Goal: Ask a question

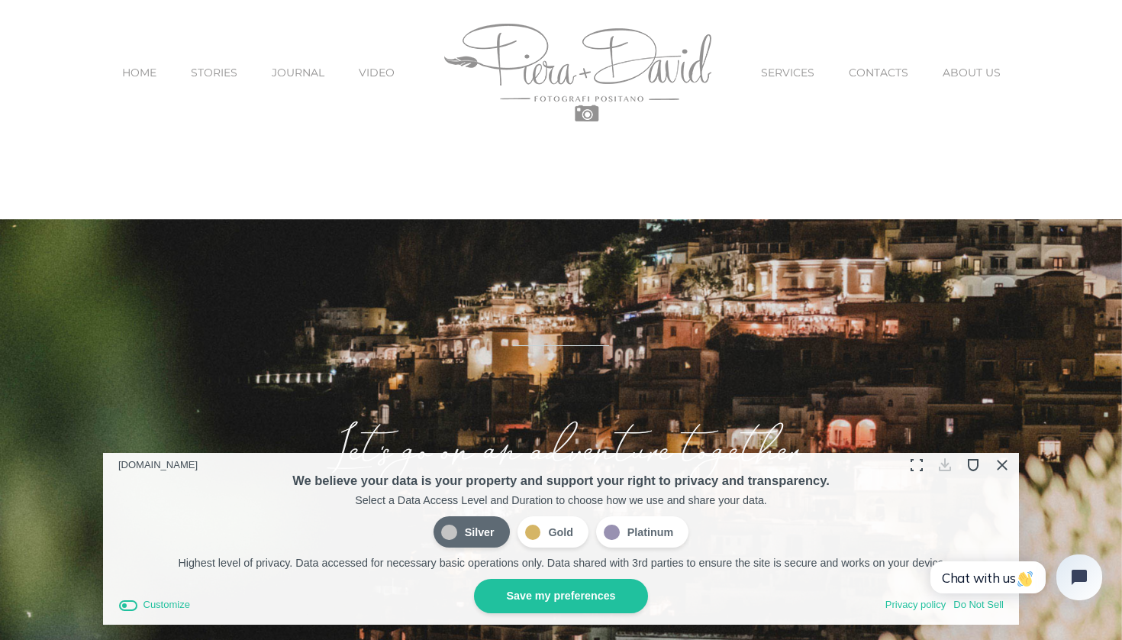
click at [997, 466] on button "Close Cookie Compliance" at bounding box center [1001, 465] width 24 height 24
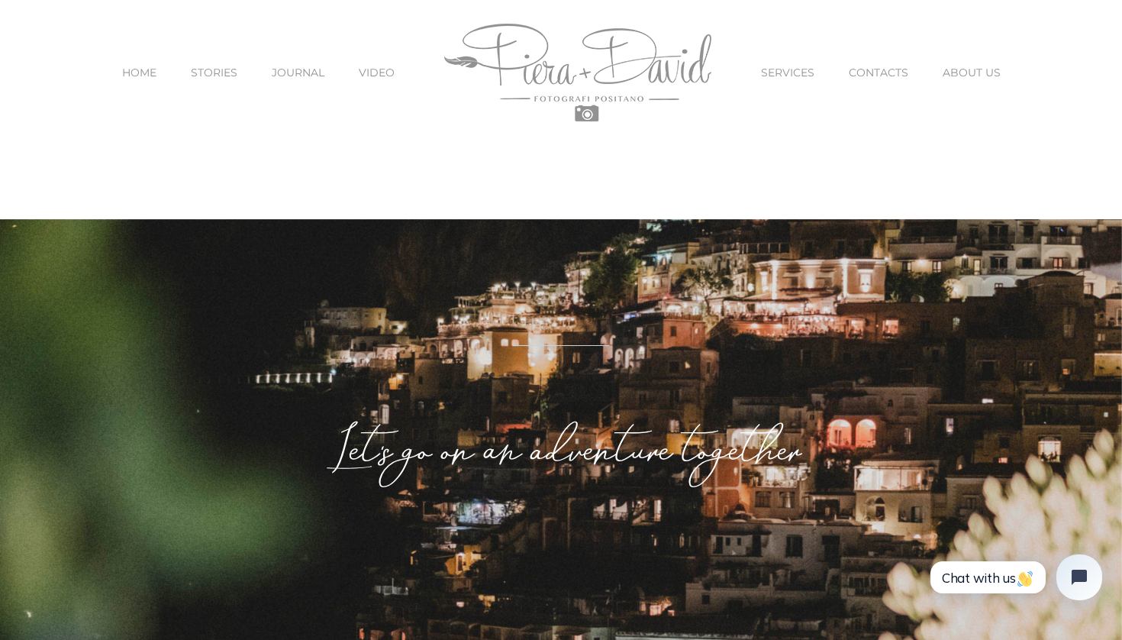
click at [801, 83] on link "SERVICES" at bounding box center [787, 72] width 53 height 64
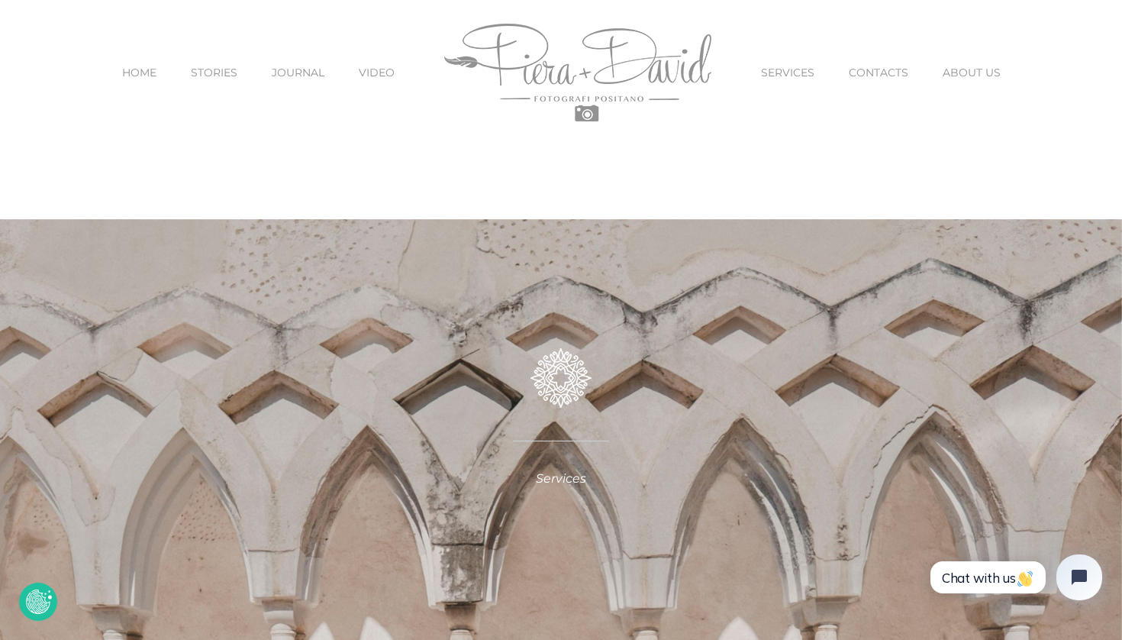
click at [984, 570] on span "Chat with us" at bounding box center [988, 577] width 92 height 16
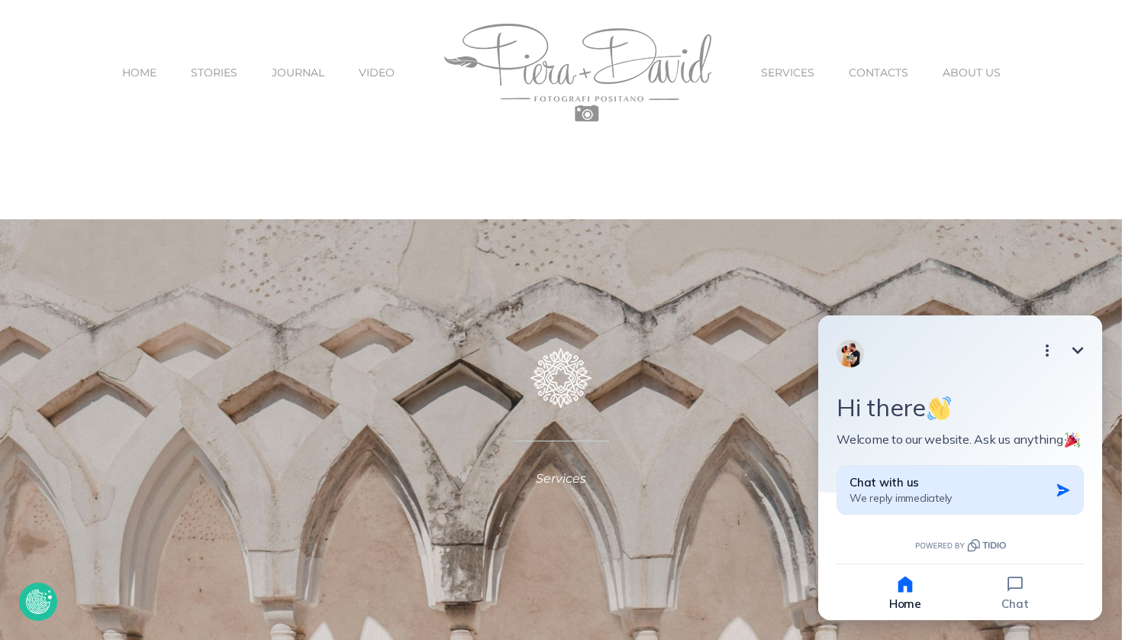
click at [996, 503] on div "Chat with us We reply immediately" at bounding box center [949, 490] width 200 height 30
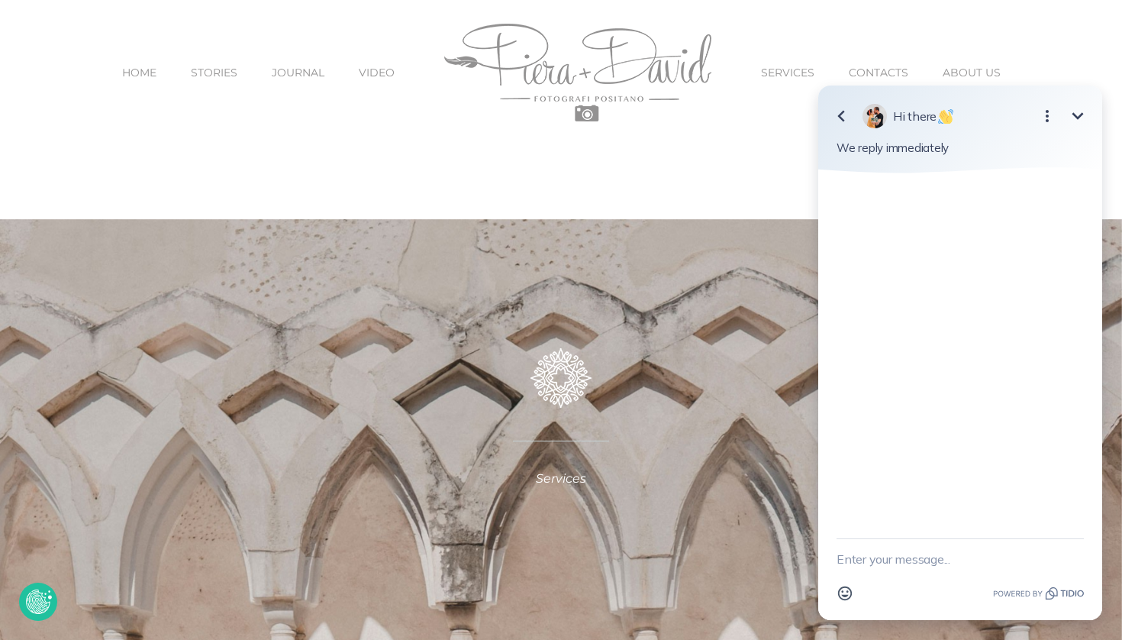
click at [945, 552] on textarea "New message" at bounding box center [959, 559] width 247 height 40
type textarea "Hello!"
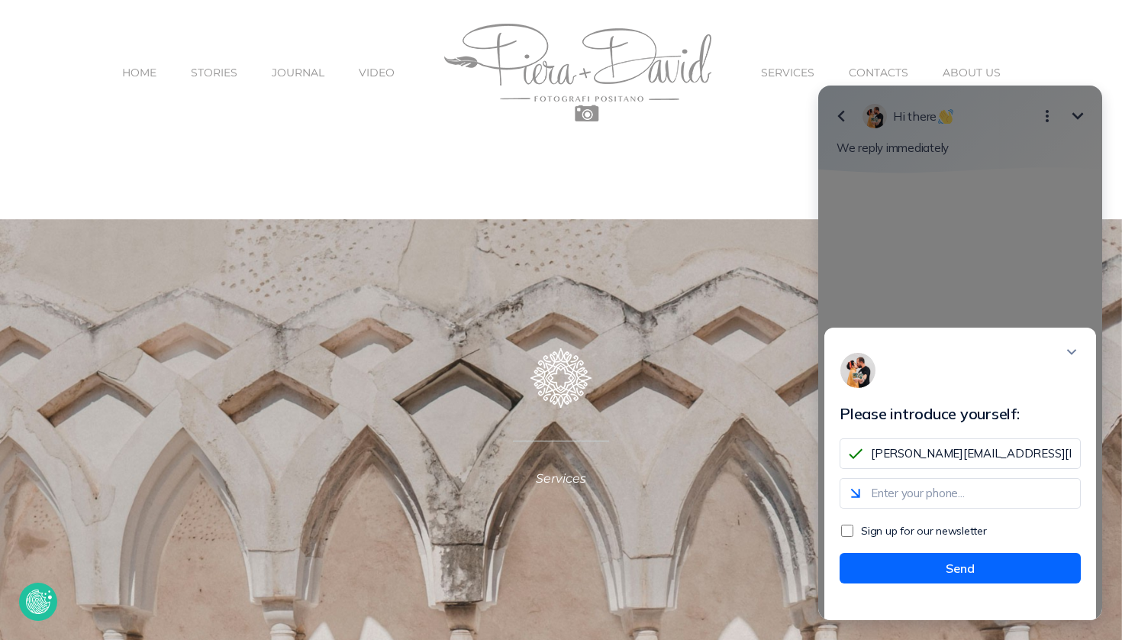
type input "[PERSON_NAME][EMAIL_ADDRESS][DOMAIN_NAME]"
type input "6099339617"
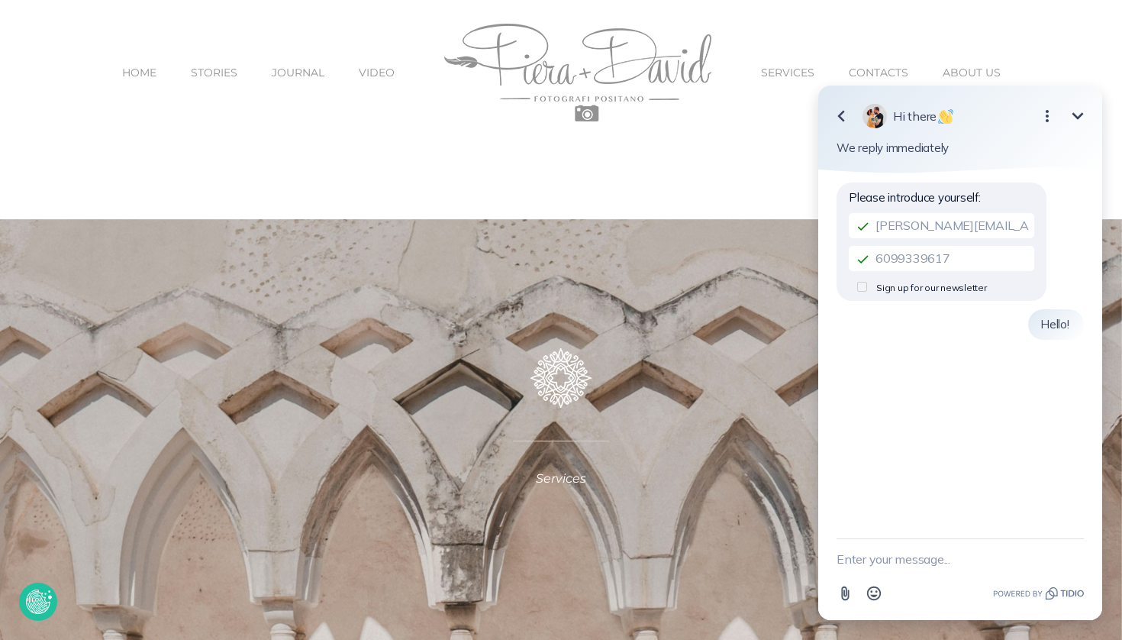
click at [864, 545] on textarea "New message" at bounding box center [959, 559] width 247 height 40
type textarea "I am looking for a photographer to help with a proposal on [DATE]."
